Goal: Task Accomplishment & Management: Manage account settings

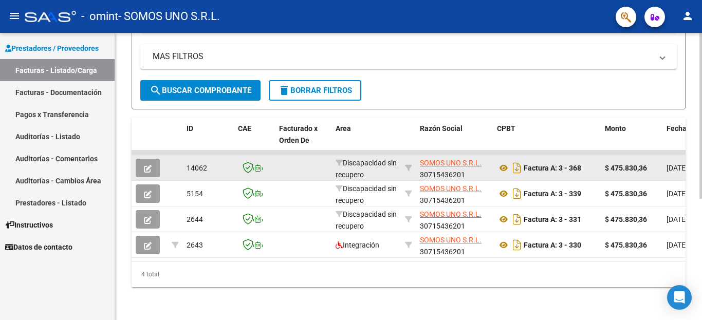
click at [307, 157] on datatable-body-cell at bounding box center [303, 167] width 57 height 25
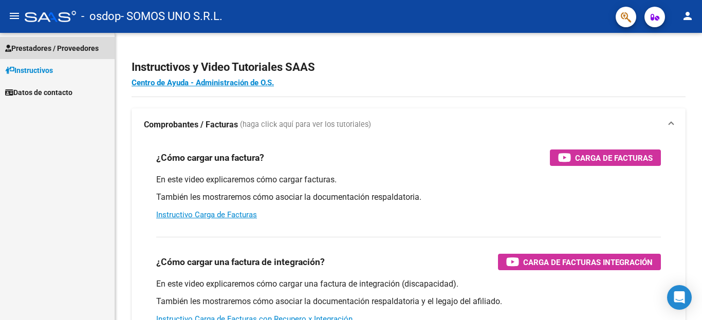
click at [37, 44] on span "Prestadores / Proveedores" at bounding box center [52, 48] width 94 height 11
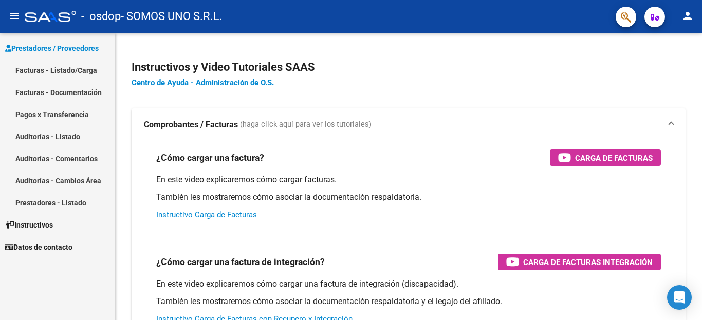
click at [47, 66] on link "Facturas - Listado/Carga" at bounding box center [57, 70] width 115 height 22
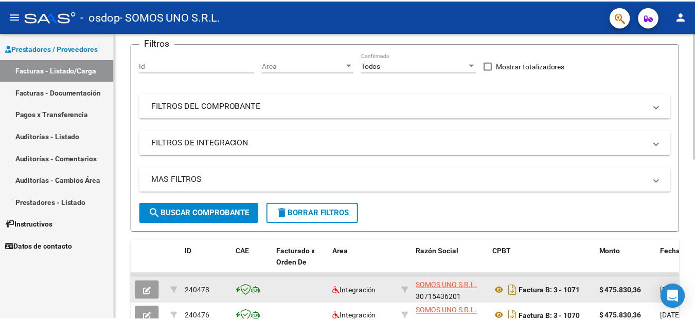
scroll to position [56, 0]
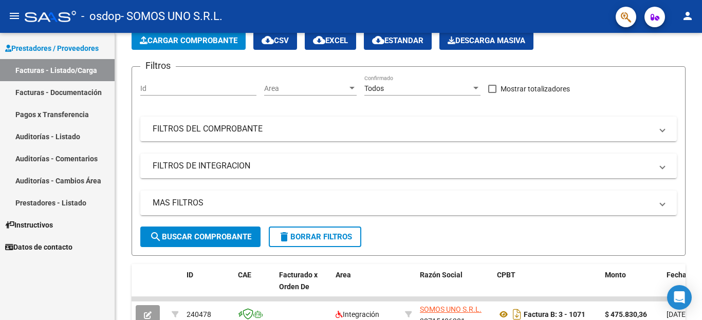
click at [685, 15] on mat-icon "person" at bounding box center [688, 16] width 12 height 12
click at [672, 65] on button "exit_to_app Salir" at bounding box center [667, 68] width 63 height 25
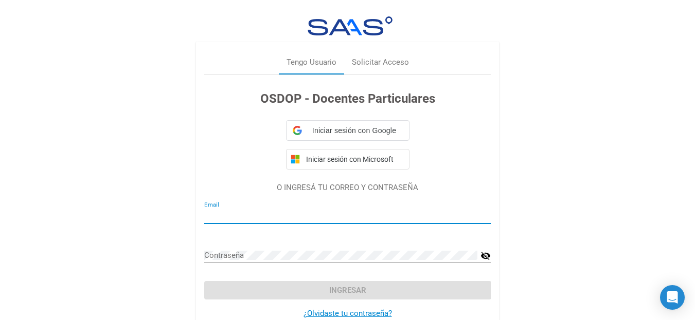
type input "[EMAIL_ADDRESS][PERSON_NAME][DOMAIN_NAME]"
